Goal: Information Seeking & Learning: Find specific fact

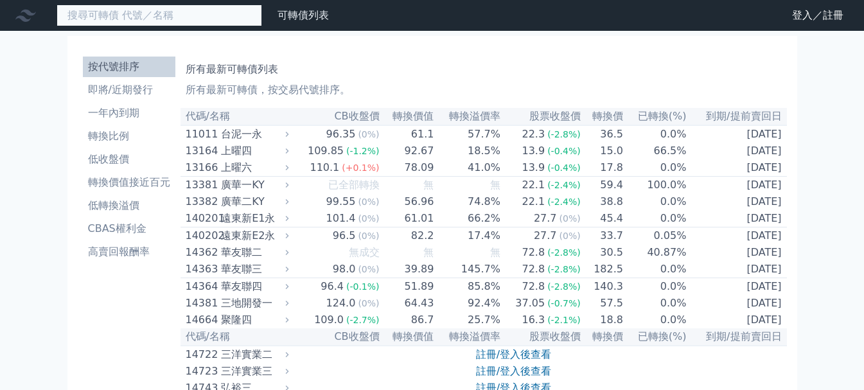
click at [155, 22] on input at bounding box center [160, 15] width 206 height 22
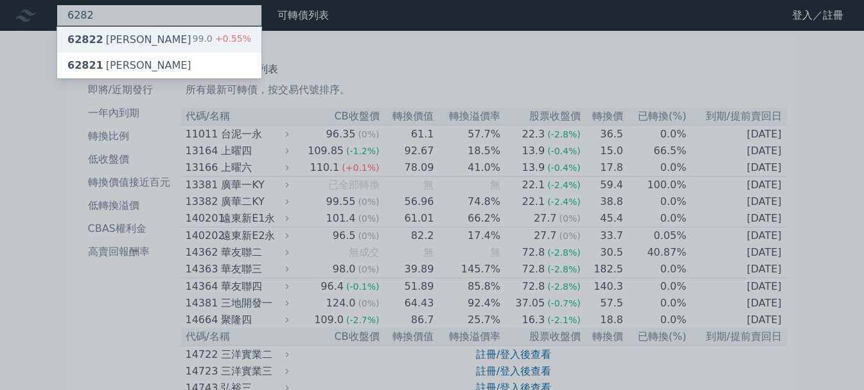
type input "6282"
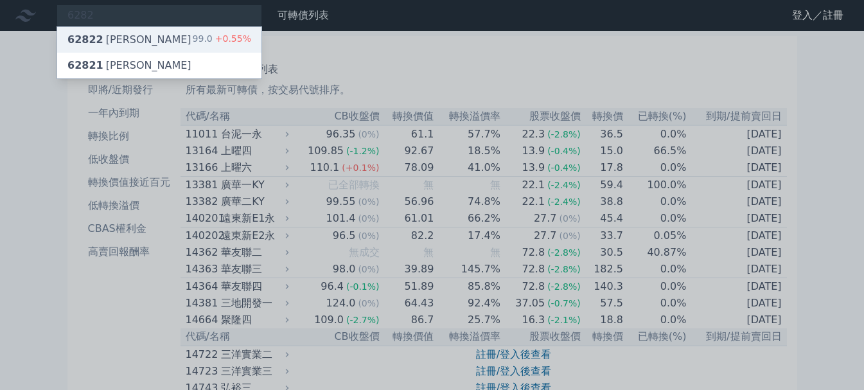
click at [137, 33] on div "62822 [PERSON_NAME] 99.0 +0.55%" at bounding box center [159, 40] width 204 height 26
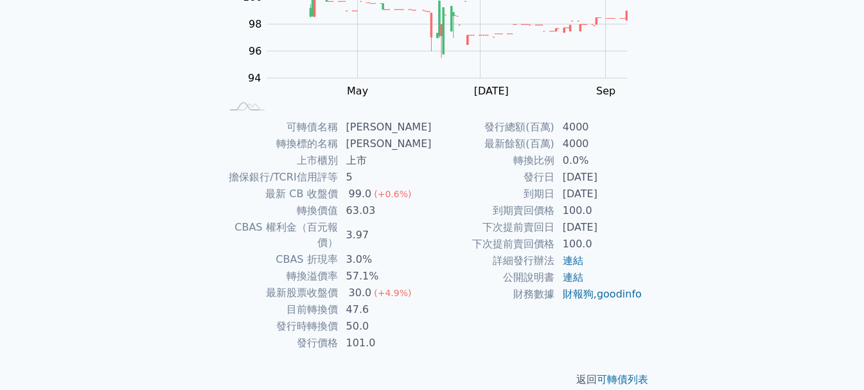
scroll to position [205, 0]
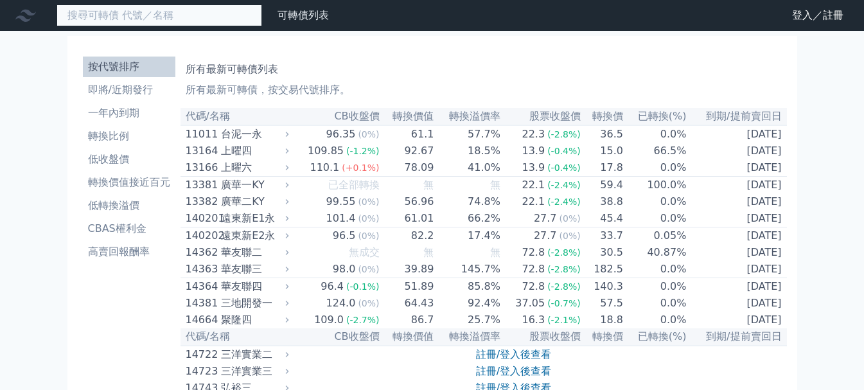
click at [123, 18] on input at bounding box center [160, 15] width 206 height 22
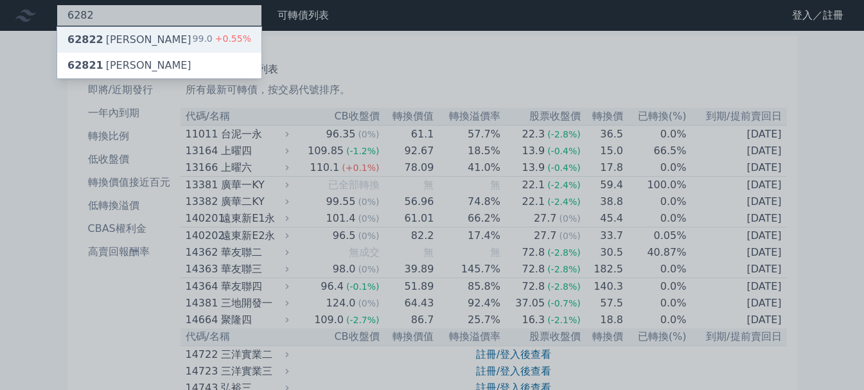
type input "6282"
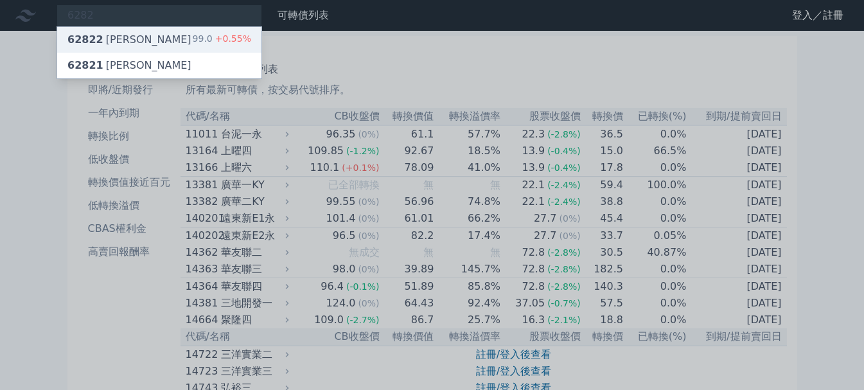
click at [145, 35] on div "62822 [PERSON_NAME] 99.0 +0.55%" at bounding box center [159, 40] width 204 height 26
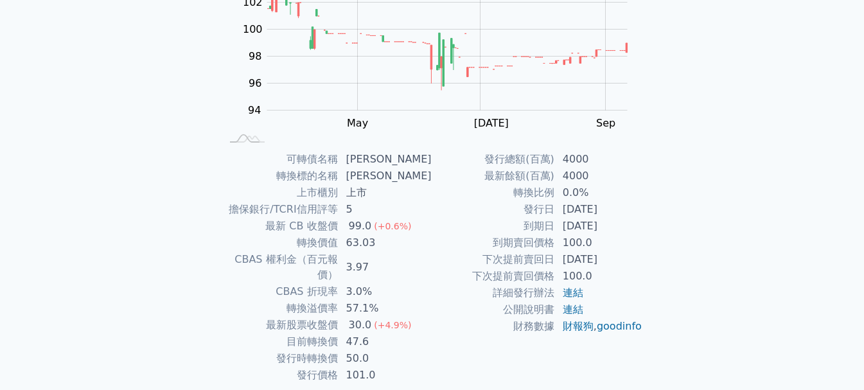
scroll to position [193, 0]
